Goal: Transaction & Acquisition: Purchase product/service

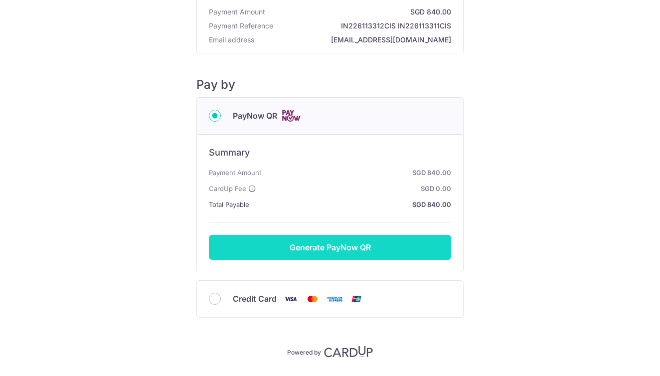
scroll to position [56, 0]
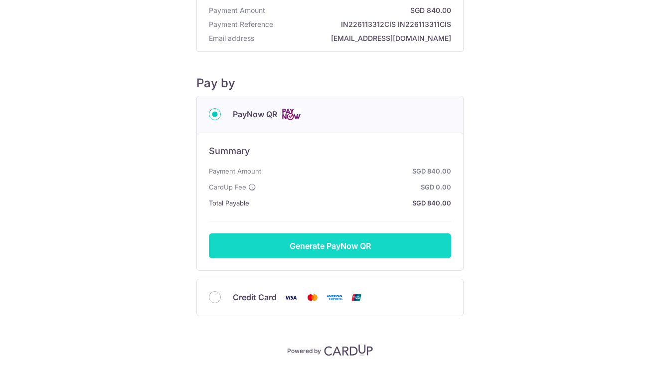
click at [333, 245] on button "Generate PayNow QR" at bounding box center [330, 245] width 242 height 25
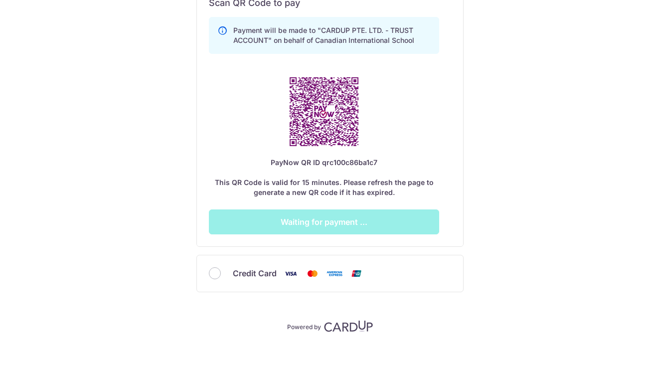
scroll to position [293, 0]
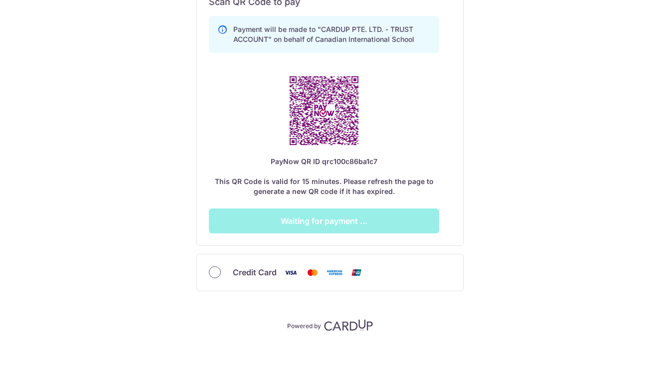
click at [214, 274] on input "Credit Card" at bounding box center [215, 272] width 12 height 12
radio input "true"
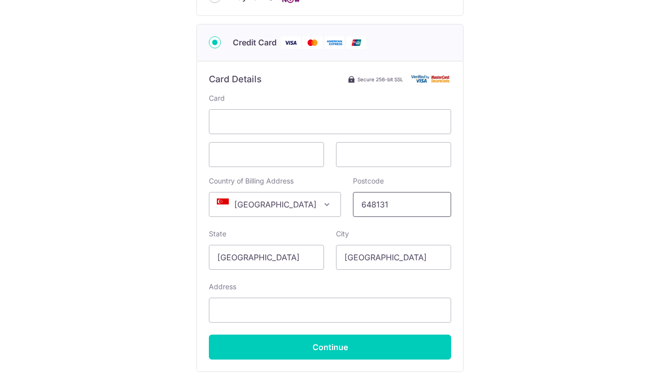
scroll to position [175, 0]
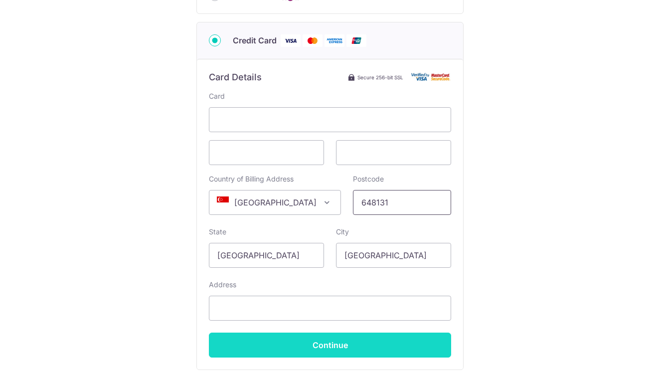
type input "648131"
click at [339, 345] on input "Continue" at bounding box center [330, 344] width 242 height 25
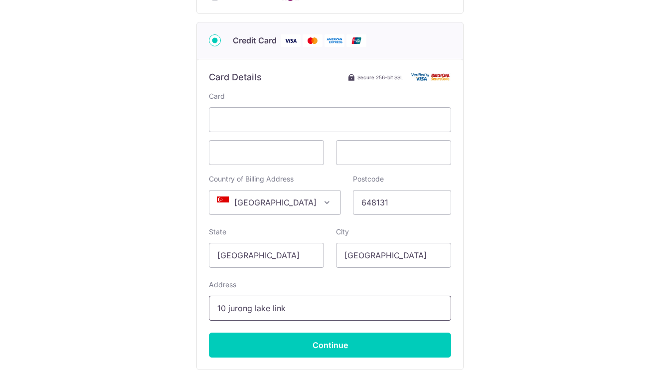
click at [438, 307] on input "10 jurong lake link" at bounding box center [330, 307] width 242 height 25
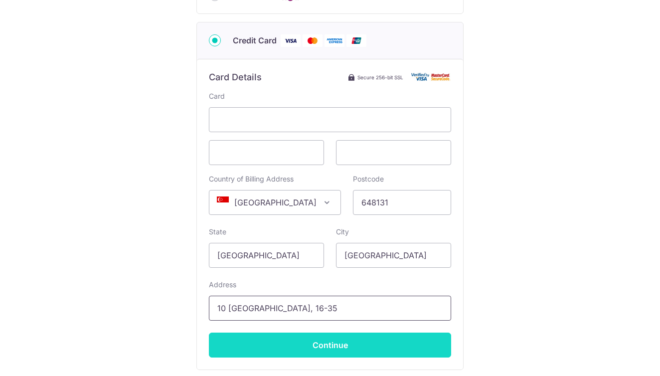
type input "10 [GEOGRAPHIC_DATA], 16-35"
click at [347, 346] on input "Continue" at bounding box center [330, 344] width 242 height 25
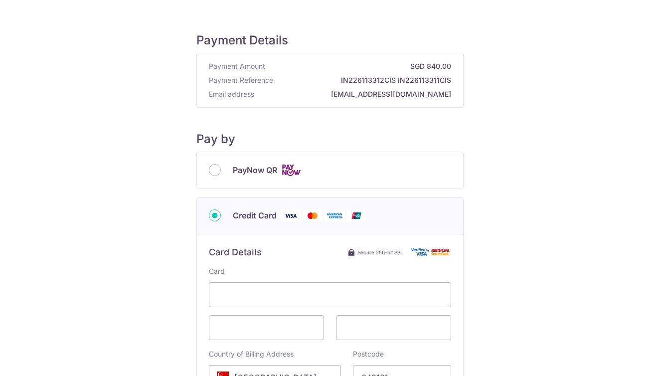
scroll to position [0, 0]
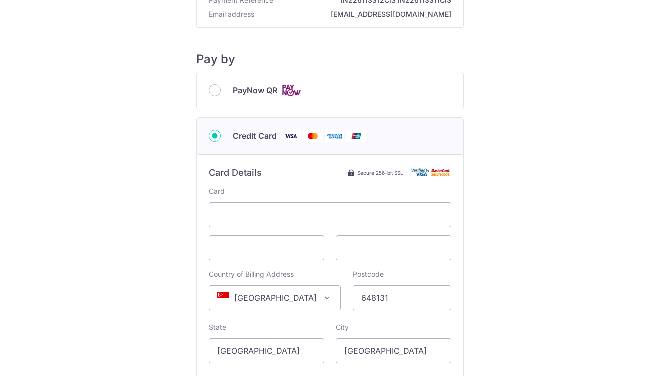
type input "**** 5178"
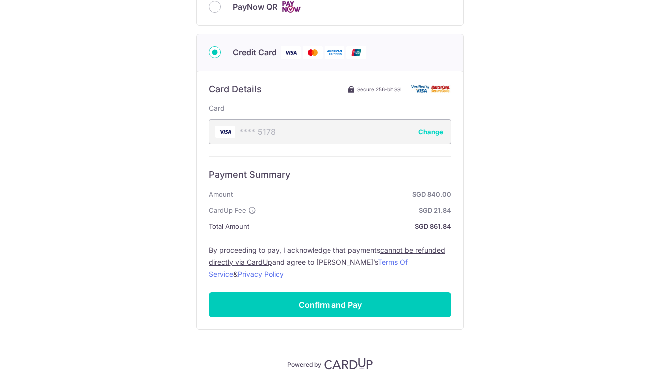
scroll to position [163, 0]
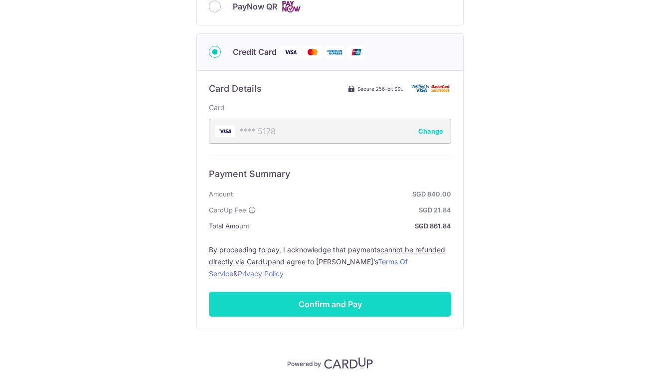
click at [334, 305] on input "Confirm and Pay" at bounding box center [330, 303] width 242 height 25
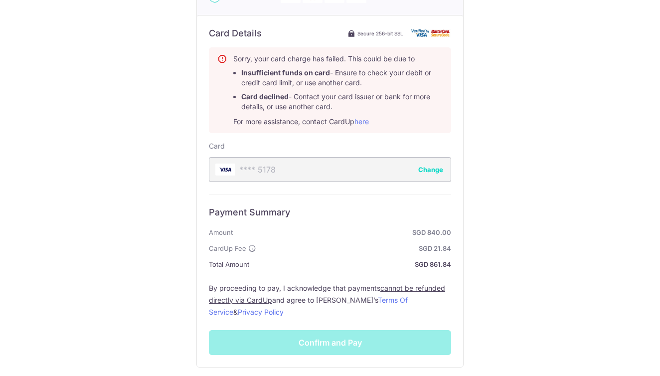
scroll to position [219, 0]
click at [346, 173] on div "**** 5178 Change" at bounding box center [330, 168] width 242 height 25
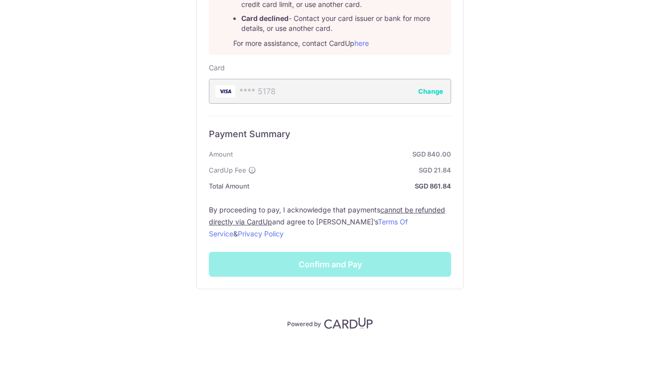
scroll to position [297, 0]
click at [332, 262] on div "Payment Summary Amount SGD 840.00 CardUp Fee SGD 21.84 Total Amount SGD 861.84 …" at bounding box center [330, 196] width 242 height 161
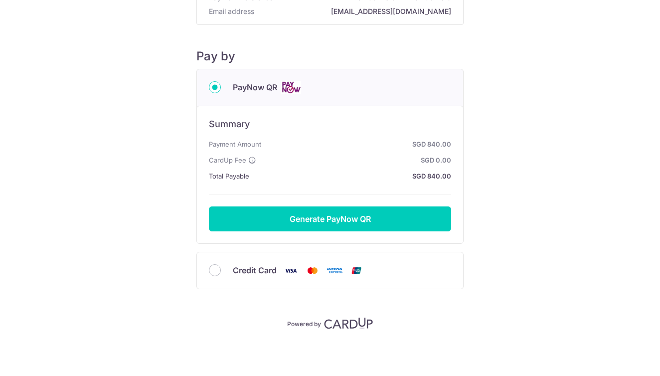
scroll to position [83, 0]
click at [210, 269] on input "Credit Card" at bounding box center [215, 270] width 12 height 12
radio input "true"
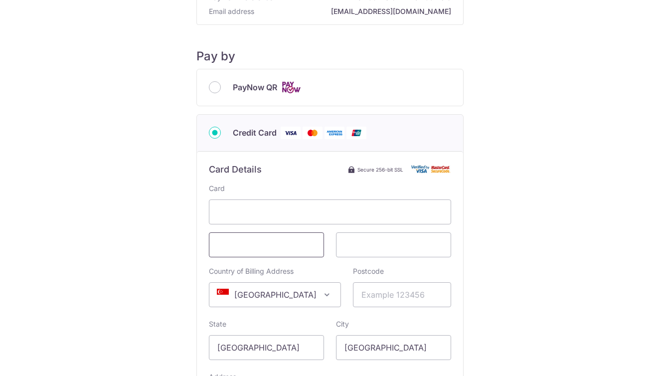
click at [283, 254] on span at bounding box center [266, 244] width 115 height 25
type input "648131"
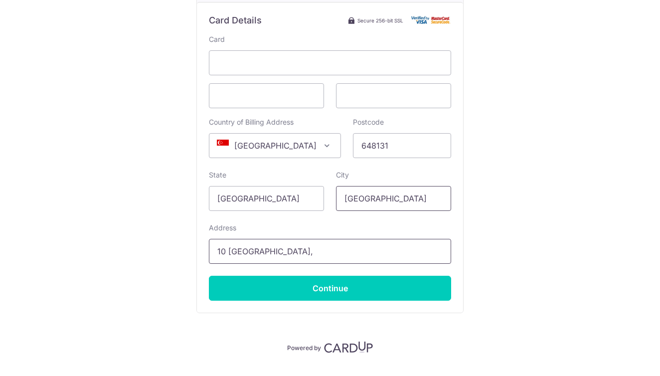
scroll to position [233, 0]
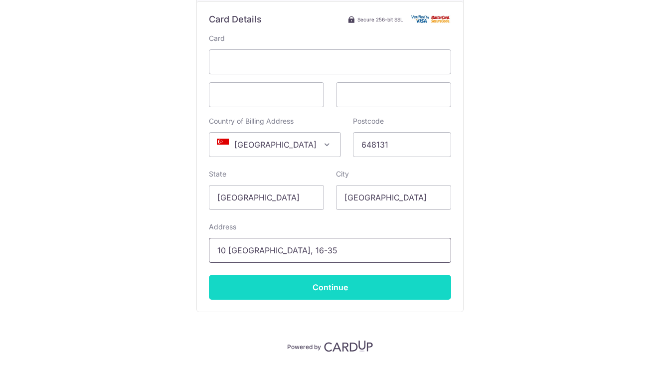
type input "10 Jurong Lake Link, 16-35"
click at [364, 277] on input "Continue" at bounding box center [330, 287] width 242 height 25
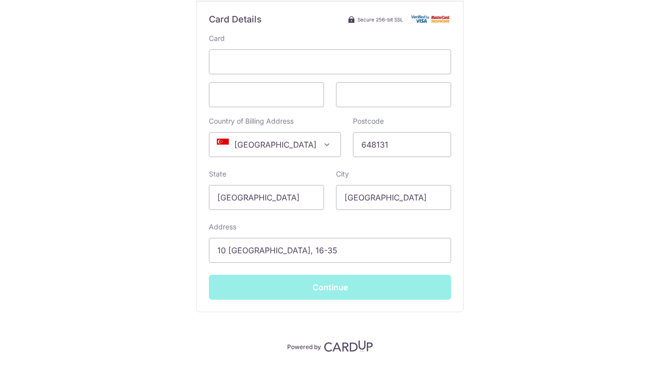
type input "**** 5178"
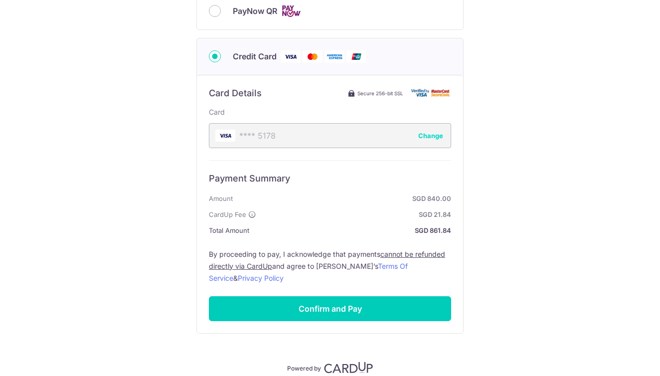
scroll to position [158, 0]
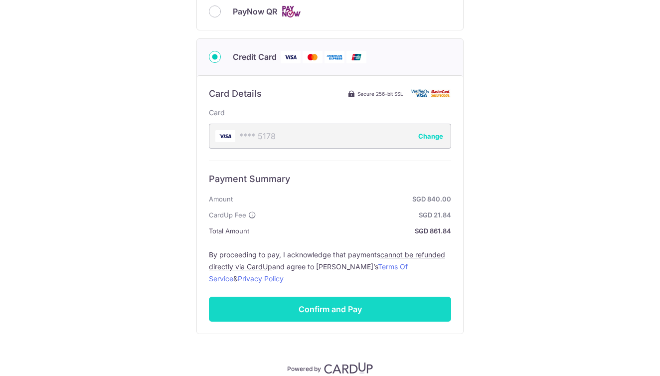
click at [342, 307] on input "Confirm and Pay" at bounding box center [330, 308] width 242 height 25
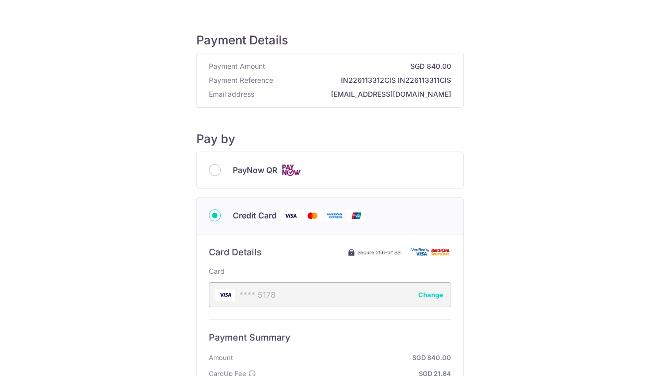
scroll to position [0, 0]
